Goal: Task Accomplishment & Management: Manage account settings

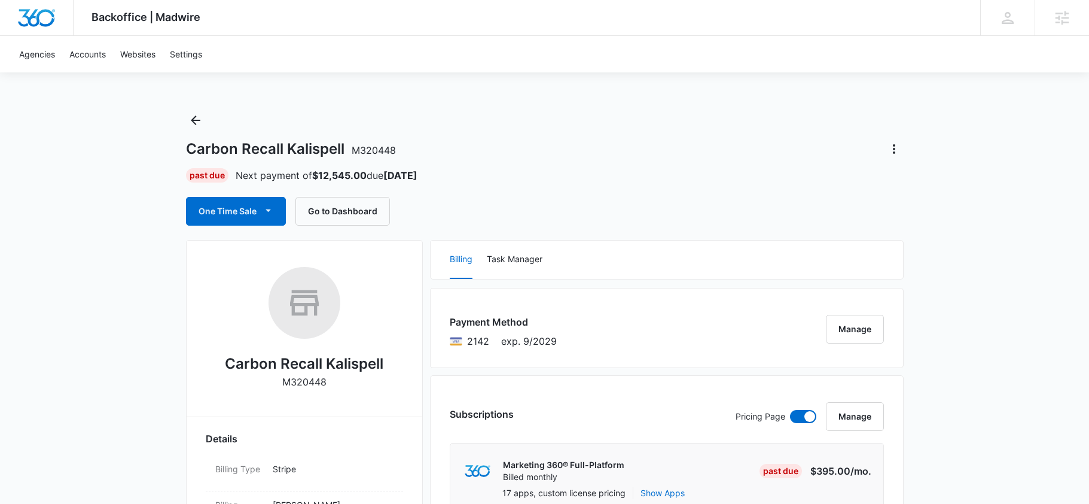
click at [594, 147] on div "Carbon Recall Kalispell M320448" at bounding box center [545, 148] width 718 height 19
click at [893, 151] on icon "Actions" at bounding box center [894, 149] width 14 height 14
click at [600, 200] on div "One Time Sale Go to Dashboard" at bounding box center [545, 211] width 718 height 29
click at [846, 324] on button "Manage" at bounding box center [855, 329] width 58 height 29
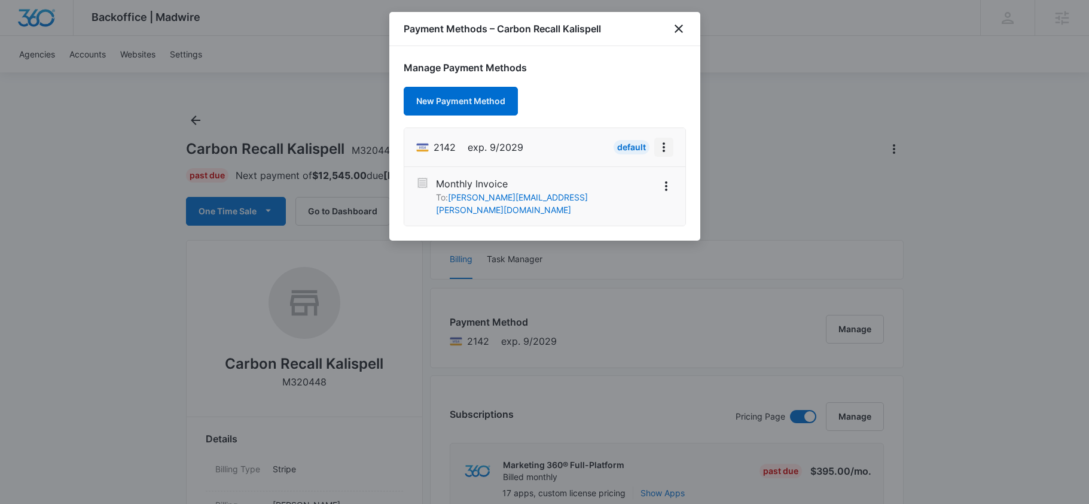
click at [664, 150] on icon "View More" at bounding box center [664, 147] width 14 height 14
click at [645, 202] on button "Retry Charge" at bounding box center [625, 199] width 95 height 18
click at [680, 32] on icon "close" at bounding box center [679, 29] width 14 height 14
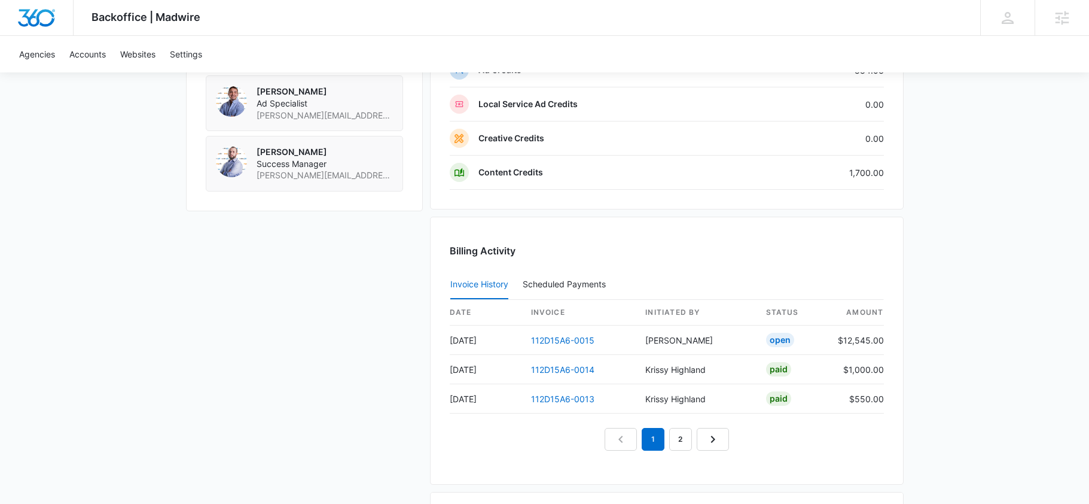
scroll to position [1289, 0]
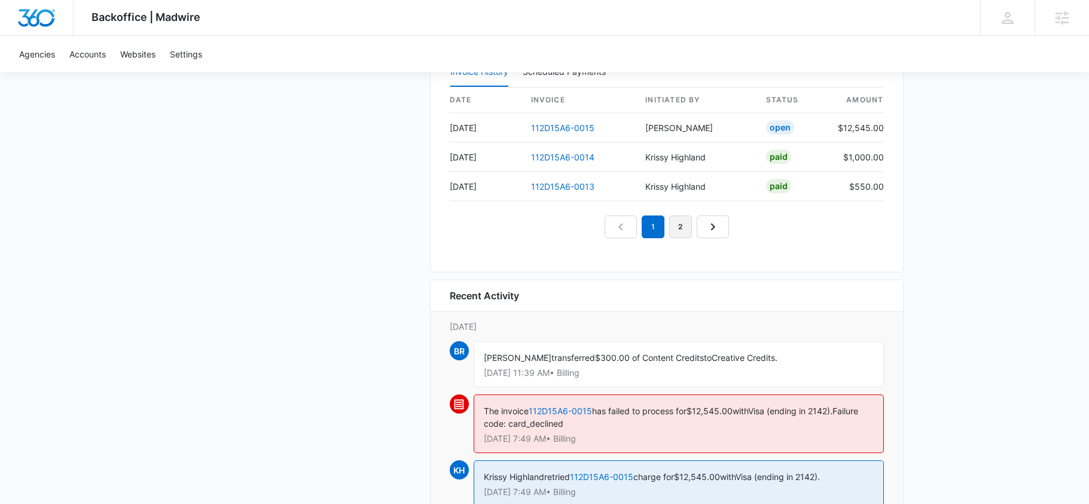
click at [679, 236] on link "2" at bounding box center [680, 226] width 23 height 23
click at [651, 228] on nav "1 2 3" at bounding box center [667, 226] width 152 height 23
click at [647, 227] on link "1" at bounding box center [639, 226] width 23 height 23
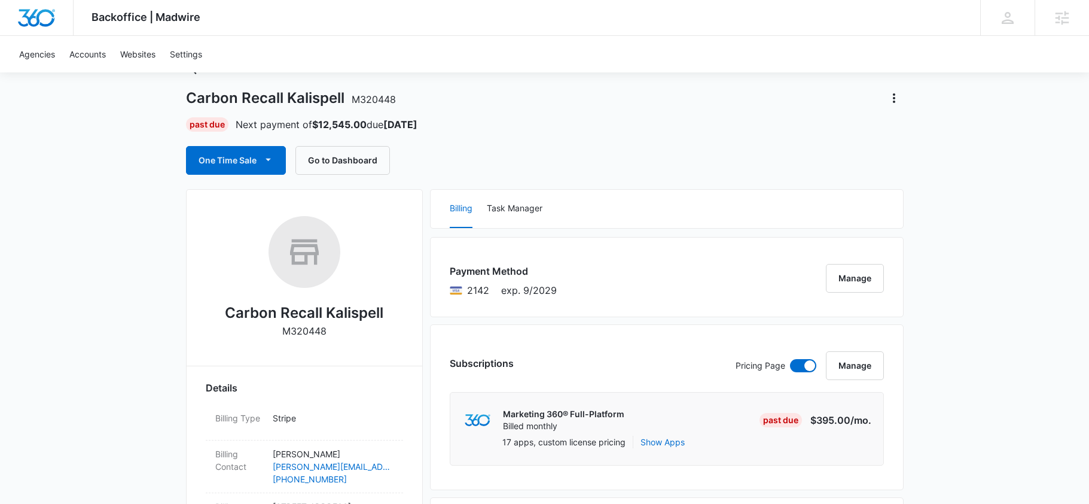
scroll to position [62, 0]
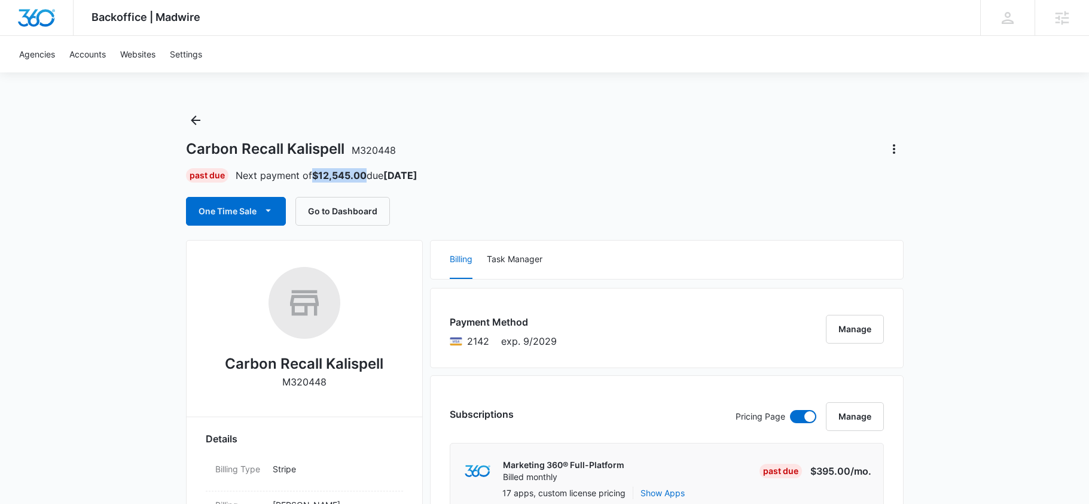
drag, startPoint x: 367, startPoint y: 174, endPoint x: 314, endPoint y: 175, distance: 53.2
click at [314, 175] on p "Next payment of $12,545.00 due Sep 10" at bounding box center [327, 175] width 182 height 14
copy strong "$12,545.00"
click at [523, 196] on div "Carbon Recall Kalispell M320448 Past Due Next payment of $12,545.00 due Sep 10 …" at bounding box center [545, 168] width 718 height 115
drag, startPoint x: 368, startPoint y: 176, endPoint x: 313, endPoint y: 175, distance: 54.4
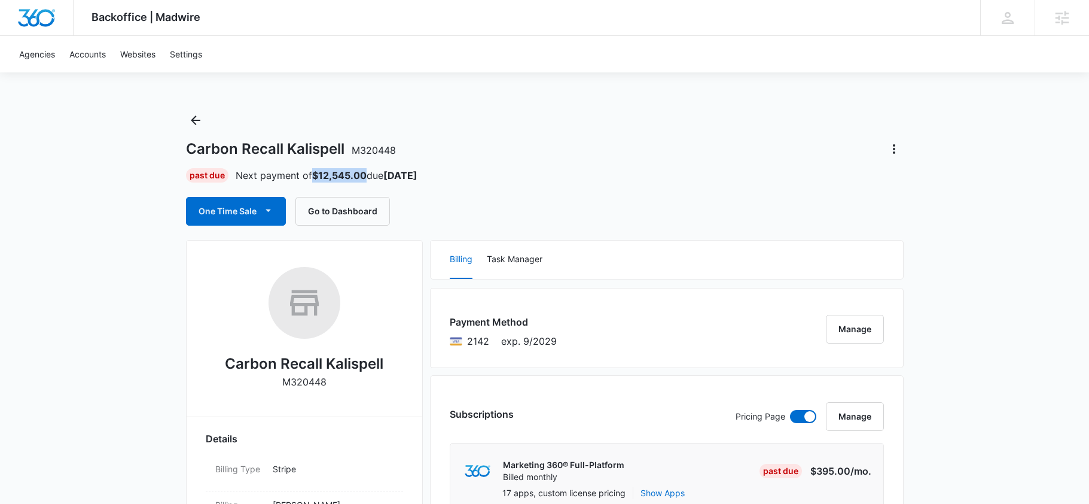
click at [313, 175] on p "Next payment of $12,545.00 due Sep 10" at bounding box center [327, 175] width 182 height 14
copy strong "$12,545.00"
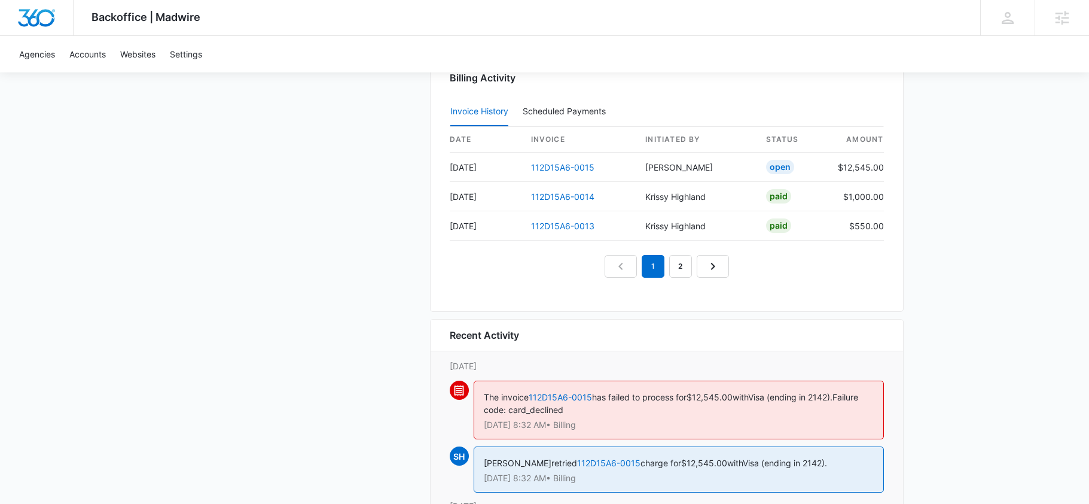
scroll to position [1246, 0]
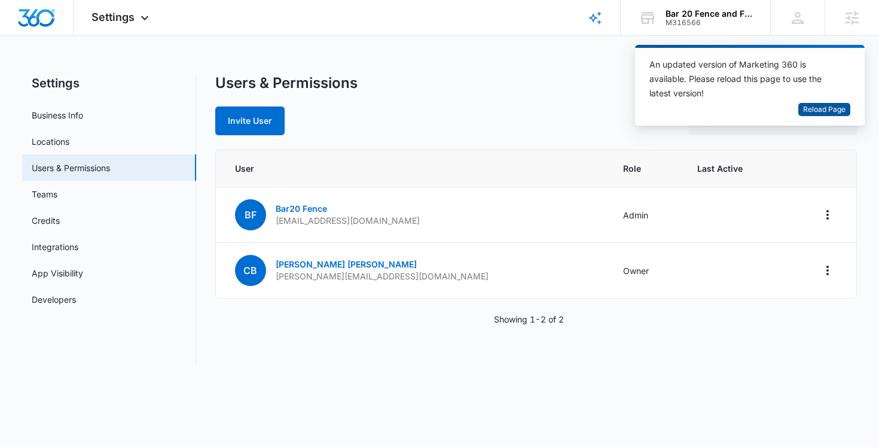
click at [812, 111] on span "Reload Page" at bounding box center [824, 109] width 42 height 11
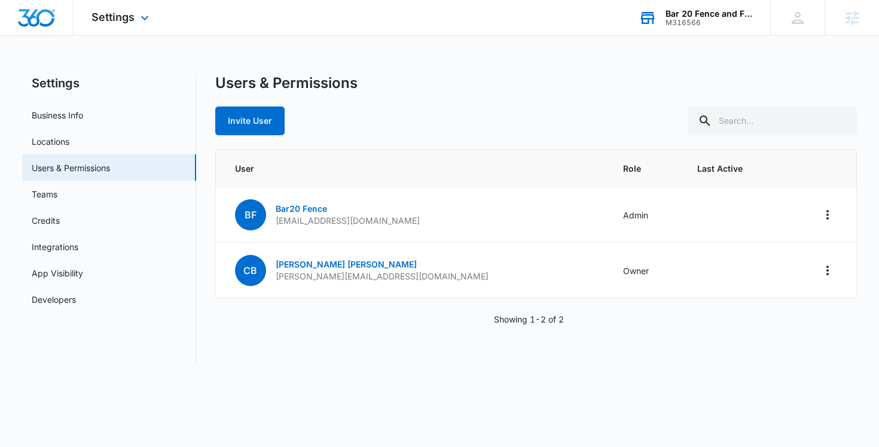
click at [701, 28] on div "Bar 20 Fence and Farm Services M316566 Your Accounts View All" at bounding box center [696, 17] width 150 height 35
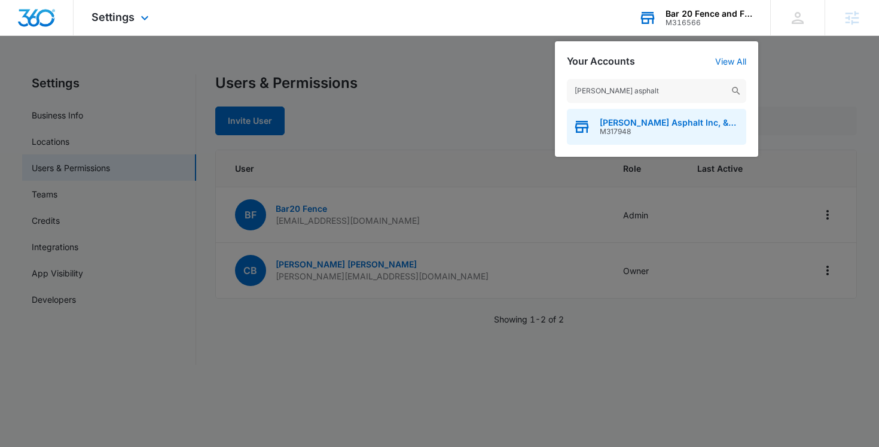
type input "baker asphalt"
click at [650, 125] on span "Baker Asphalt Inc, &amp Sealcoating" at bounding box center [670, 123] width 141 height 10
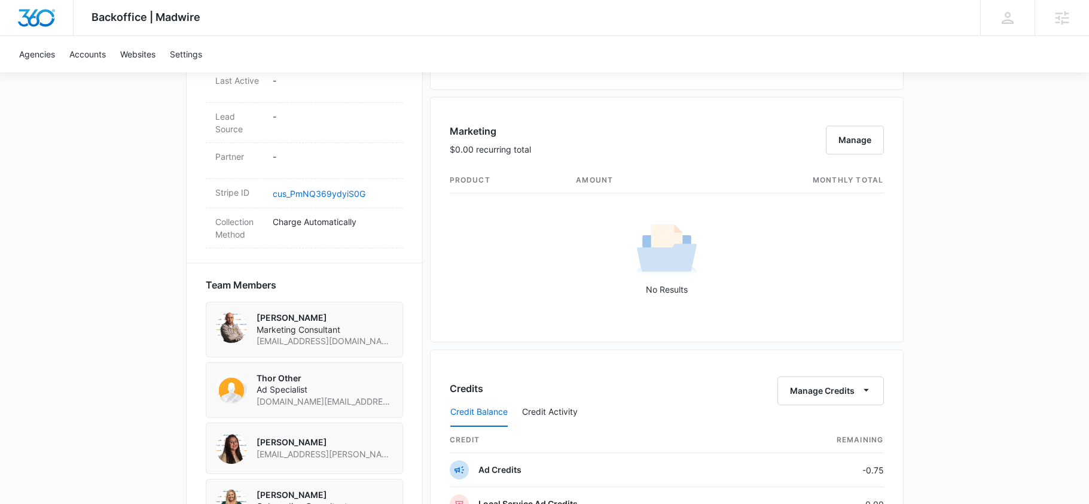
scroll to position [672, 0]
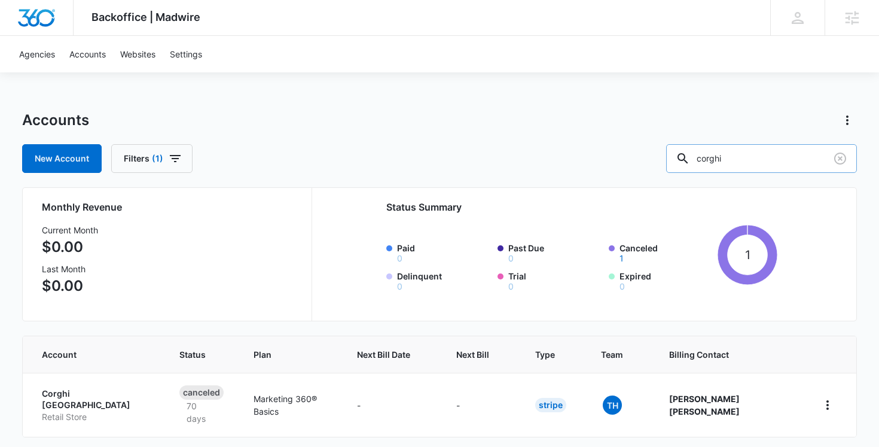
click at [774, 154] on input "corghi" at bounding box center [761, 158] width 191 height 29
click at [124, 48] on link "Websites" at bounding box center [138, 54] width 50 height 36
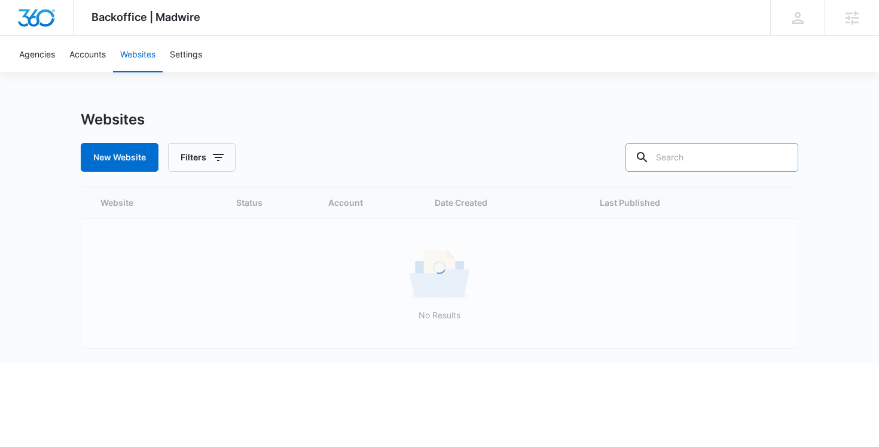
click at [713, 157] on input "text" at bounding box center [712, 157] width 173 height 29
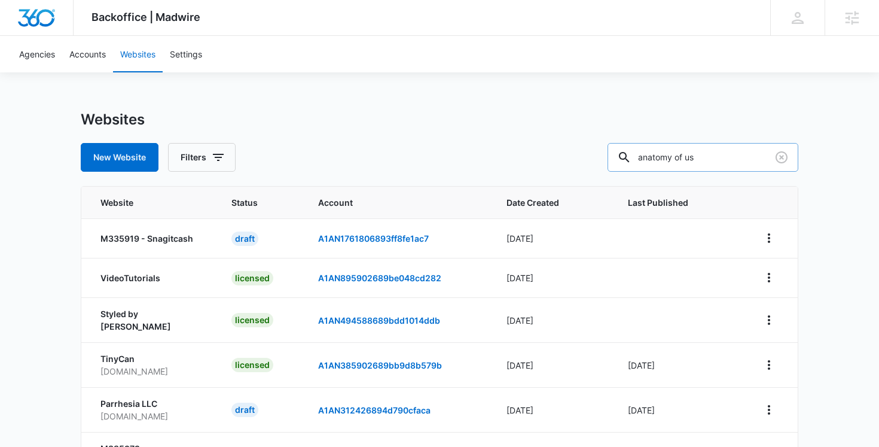
type input "anatomy of us"
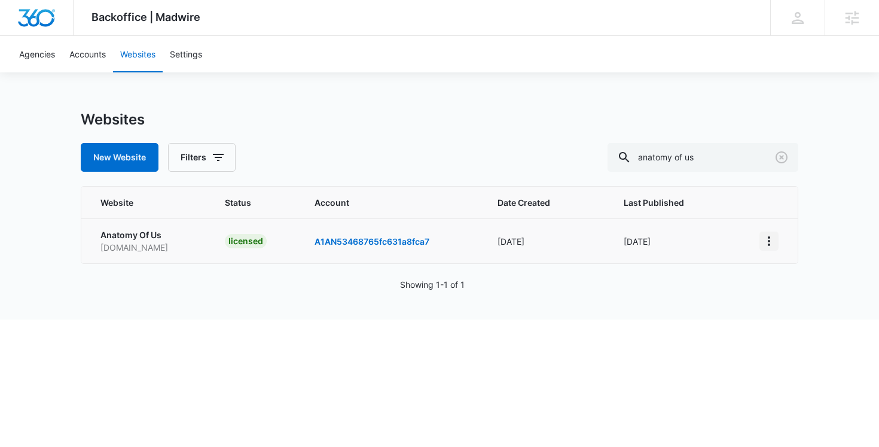
click at [770, 240] on icon "View More" at bounding box center [769, 241] width 2 height 10
click at [783, 294] on link "Edit Website" at bounding box center [798, 292] width 48 height 10
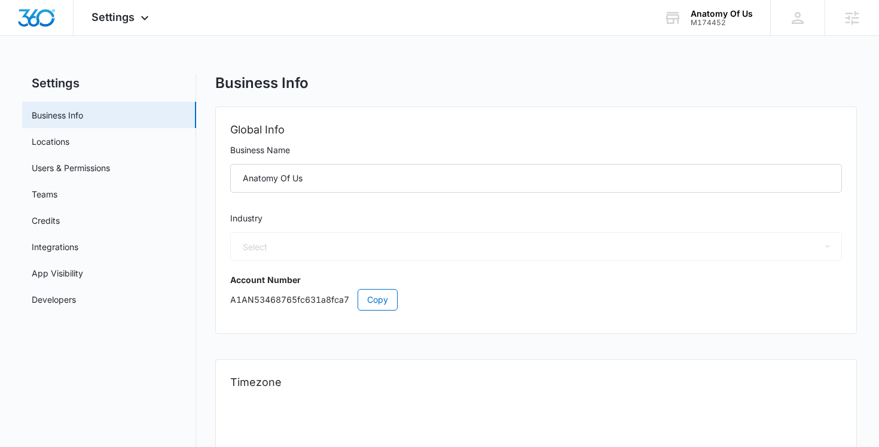
select select "54"
select select "US"
select select "America/Los_Angeles"
click at [100, 172] on link "Users & Permissions" at bounding box center [71, 167] width 78 height 13
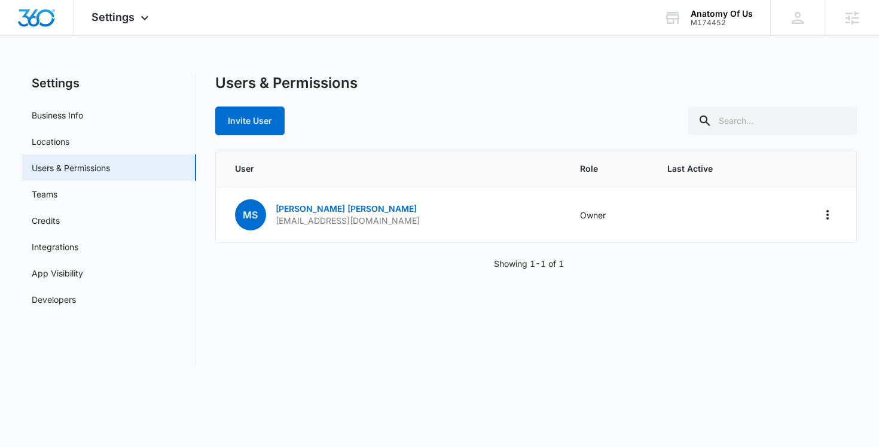
click at [407, 124] on div "Invite User" at bounding box center [536, 120] width 642 height 29
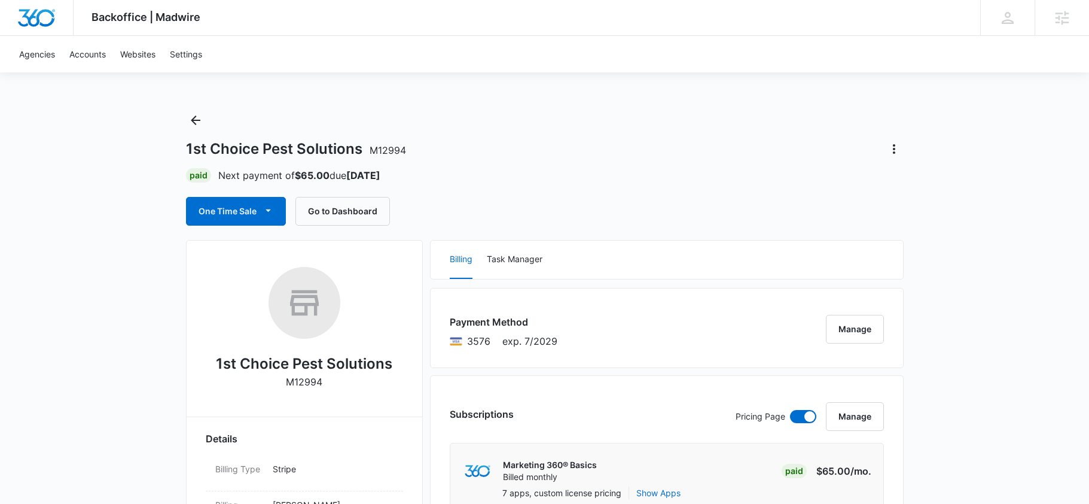
click at [527, 218] on div "One Time Sale Go to Dashboard" at bounding box center [545, 211] width 718 height 29
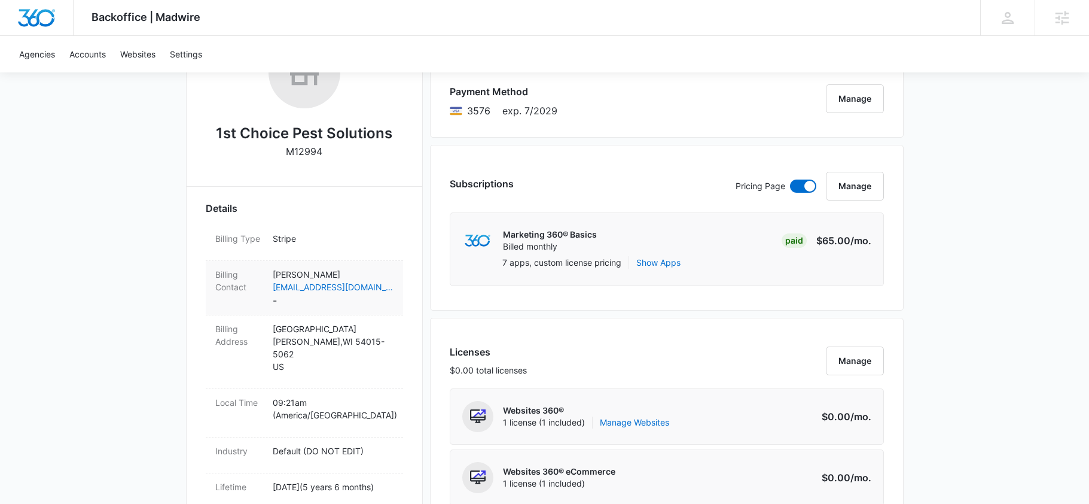
click at [288, 296] on dd "[PERSON_NAME] [EMAIL_ADDRESS][DOMAIN_NAME] -" at bounding box center [333, 287] width 121 height 39
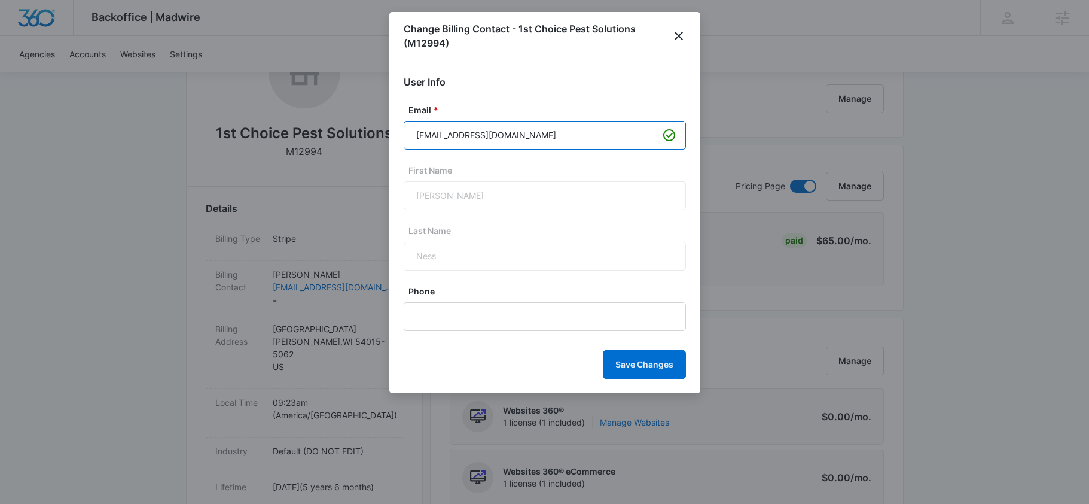
click at [481, 132] on input "[EMAIL_ADDRESS][DOMAIN_NAME]" at bounding box center [545, 135] width 282 height 29
paste input "accounting@1stchoicepestsolutions"
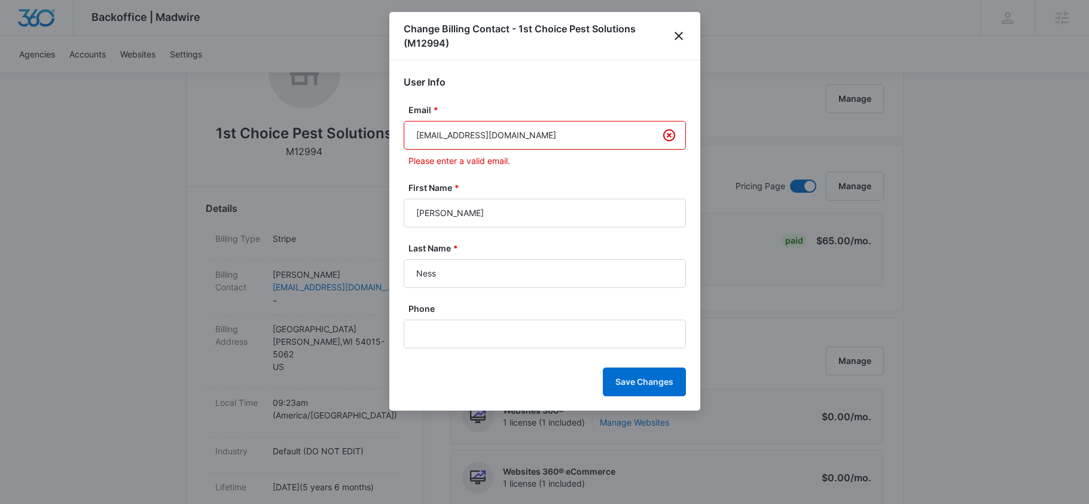
click at [419, 132] on input "[EMAIL_ADDRESS][DOMAIN_NAME]" at bounding box center [545, 135] width 282 height 29
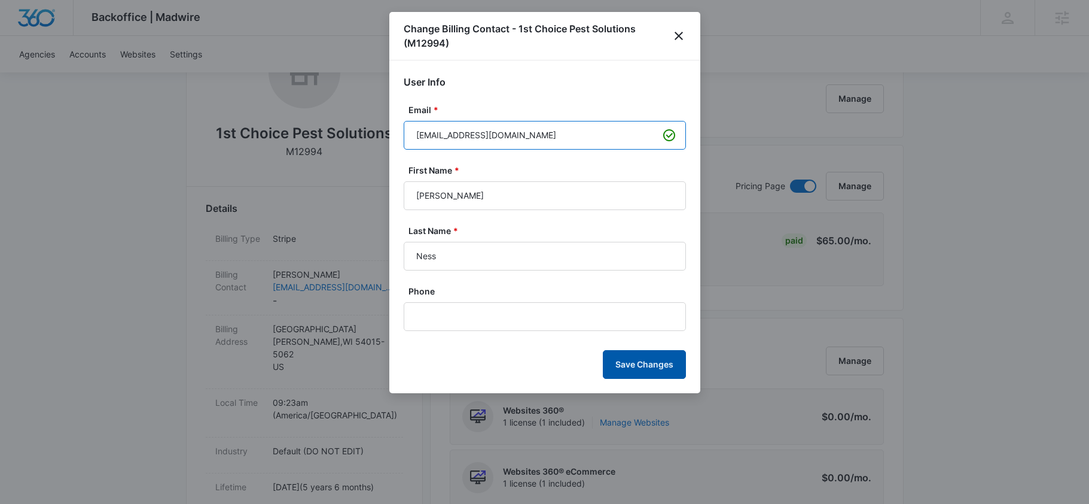
type input "[EMAIL_ADDRESS][DOMAIN_NAME]"
click at [632, 365] on button "Save Changes" at bounding box center [644, 364] width 83 height 29
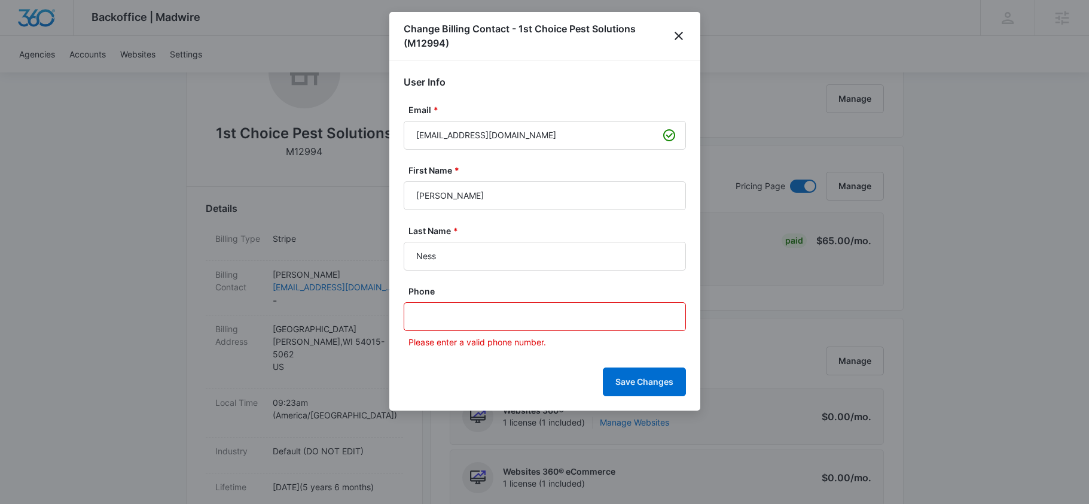
click at [507, 310] on input "Phone" at bounding box center [545, 316] width 282 height 29
click at [536, 314] on input "Phone" at bounding box center [545, 316] width 282 height 29
click at [544, 316] on input "Phone" at bounding box center [545, 316] width 282 height 29
paste input "[PHONE_NUMBER]"
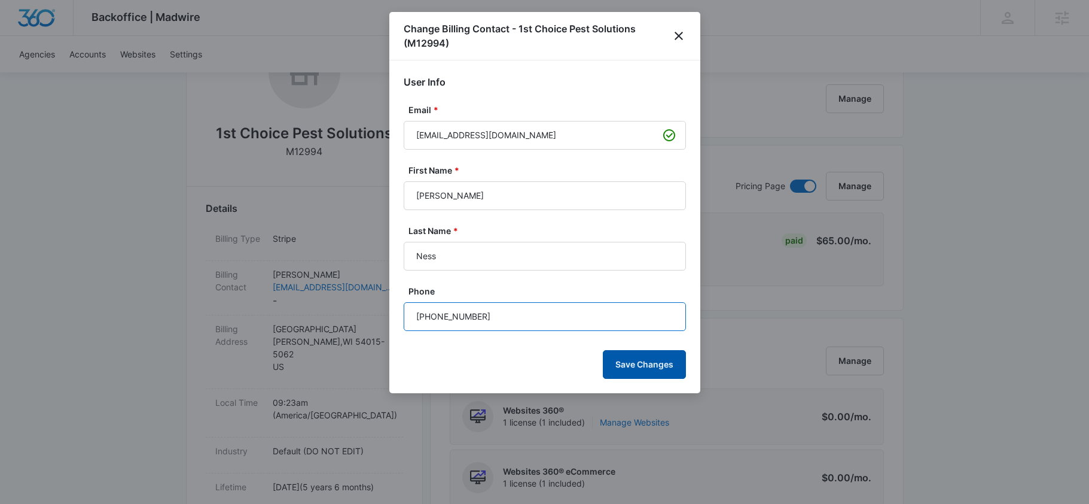
type input "[PHONE_NUMBER]"
click at [639, 361] on button "Save Changes" at bounding box center [644, 364] width 83 height 29
